Goal: Information Seeking & Learning: Learn about a topic

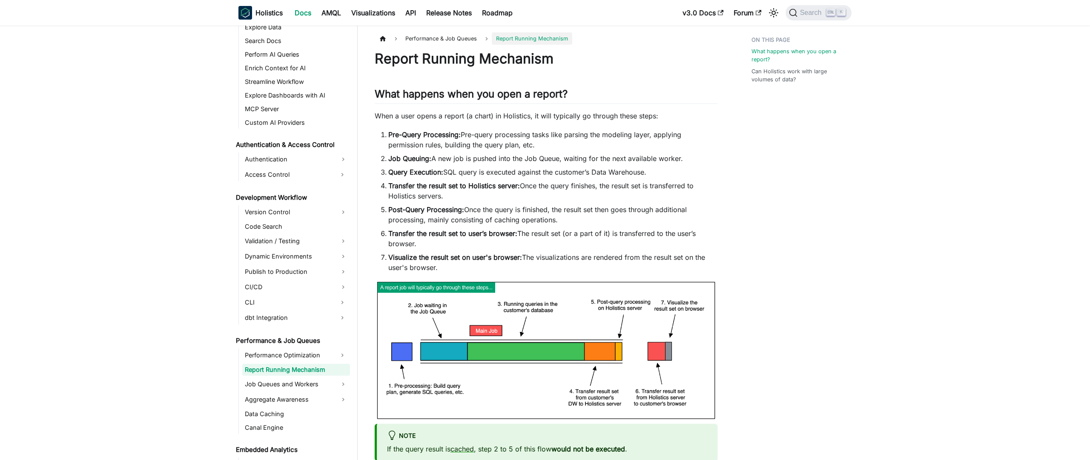
scroll to position [487, 0]
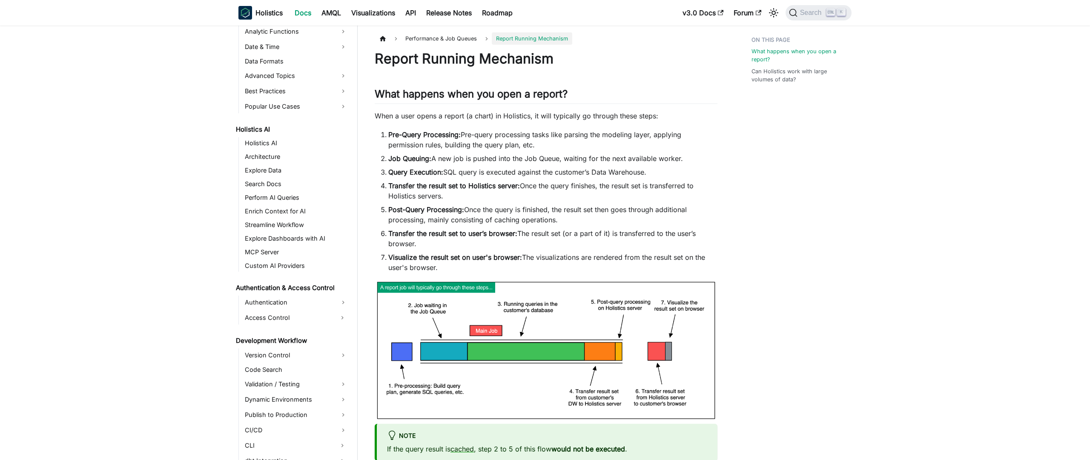
scroll to position [487, 0]
